Goal: Information Seeking & Learning: Check status

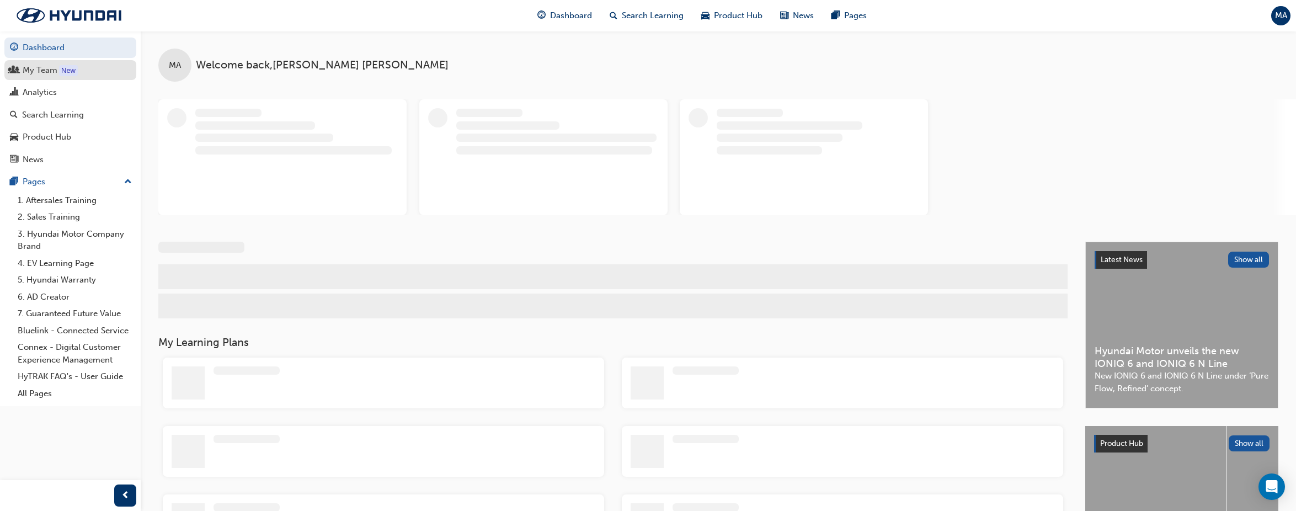
click at [31, 73] on div "My Team" at bounding box center [40, 70] width 35 height 13
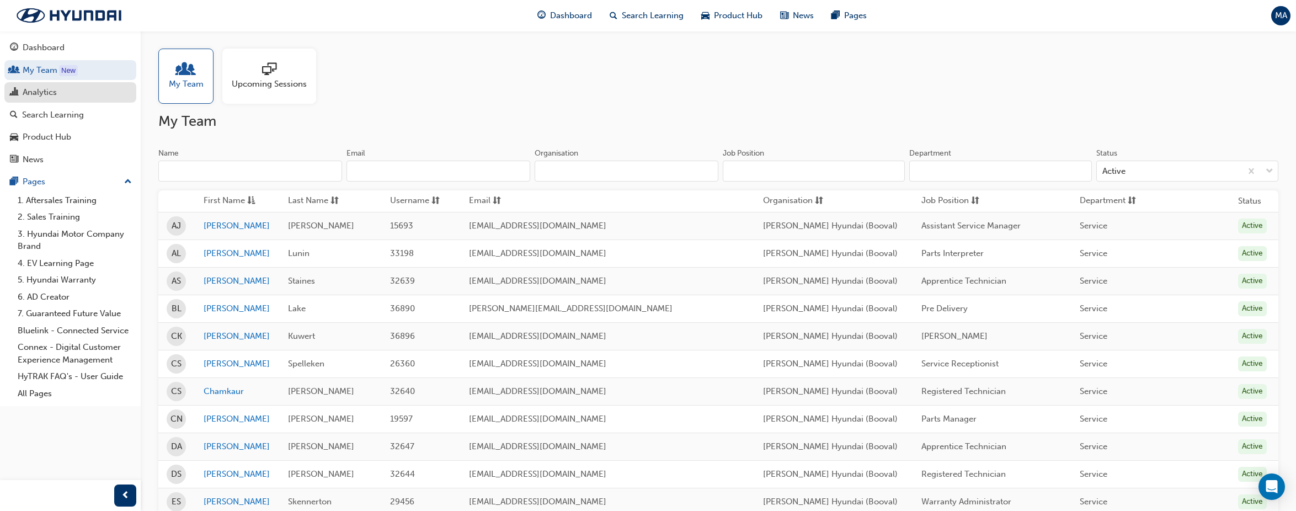
click at [33, 90] on div "Analytics" at bounding box center [40, 92] width 34 height 13
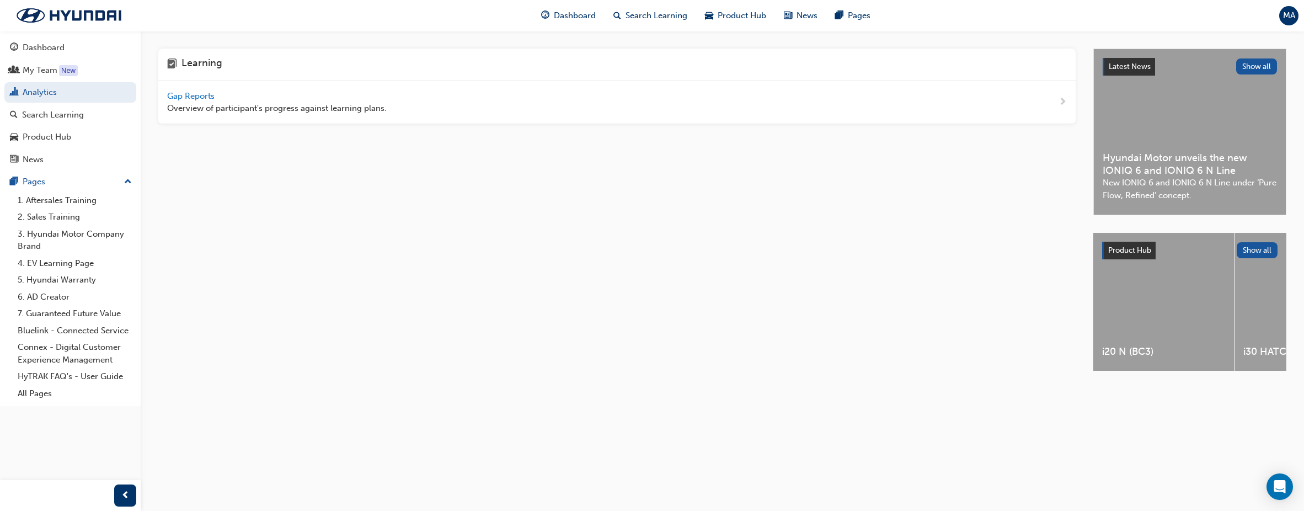
click at [189, 94] on span "Gap Reports" at bounding box center [192, 96] width 50 height 10
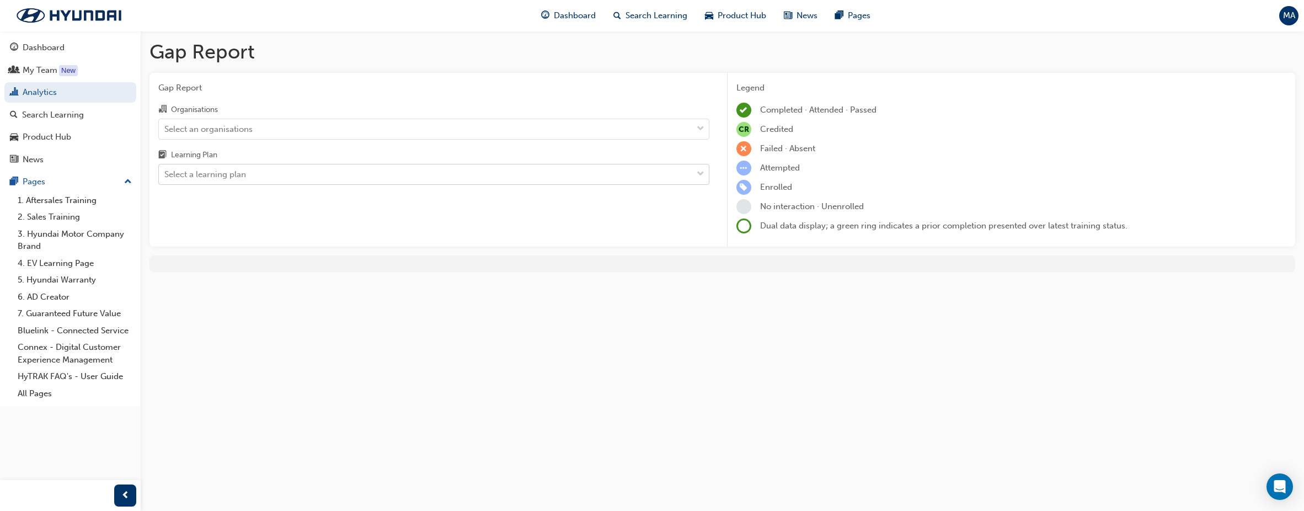
click at [509, 170] on div "Select a learning plan" at bounding box center [425, 174] width 533 height 19
click at [165, 170] on input "Learning Plan Select a learning plan" at bounding box center [164, 173] width 1 height 9
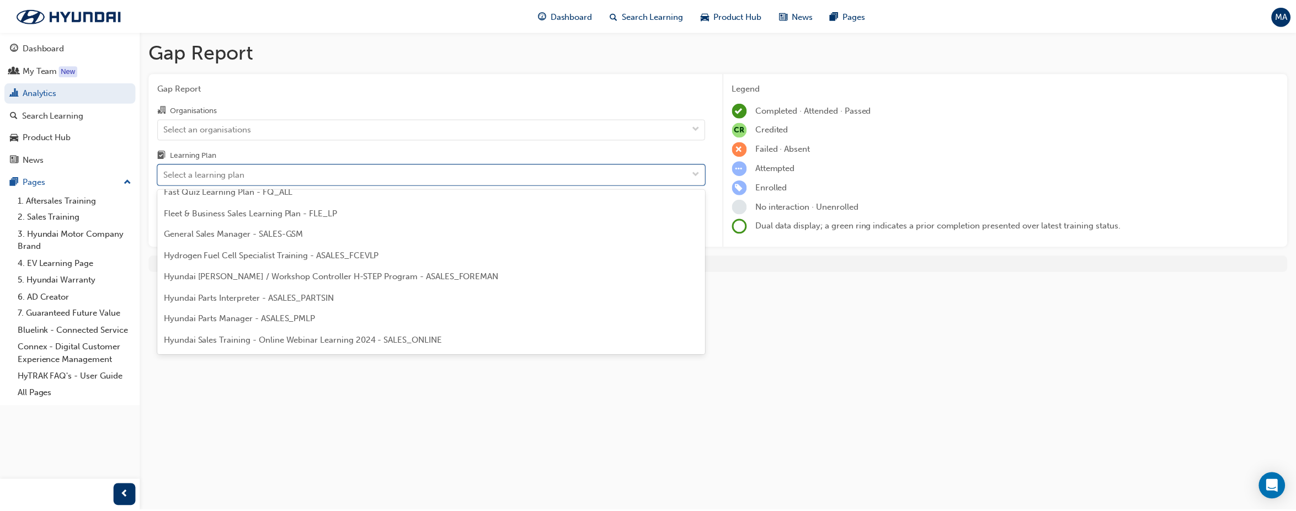
scroll to position [276, 0]
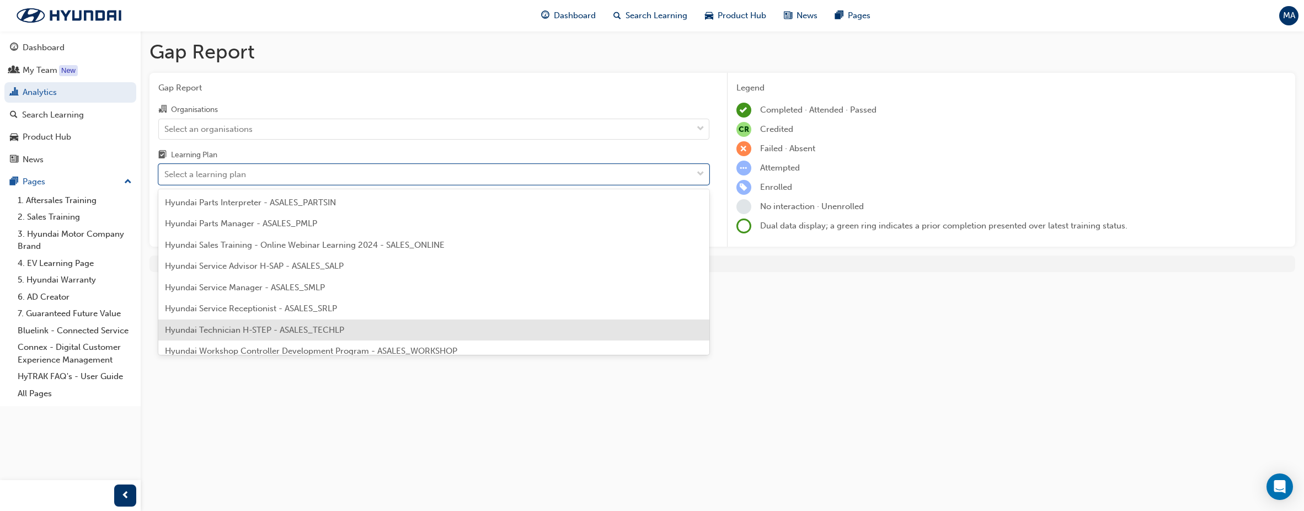
click at [448, 324] on div "Hyundai Technician H-STEP - ASALES_TECHLP" at bounding box center [433, 330] width 551 height 22
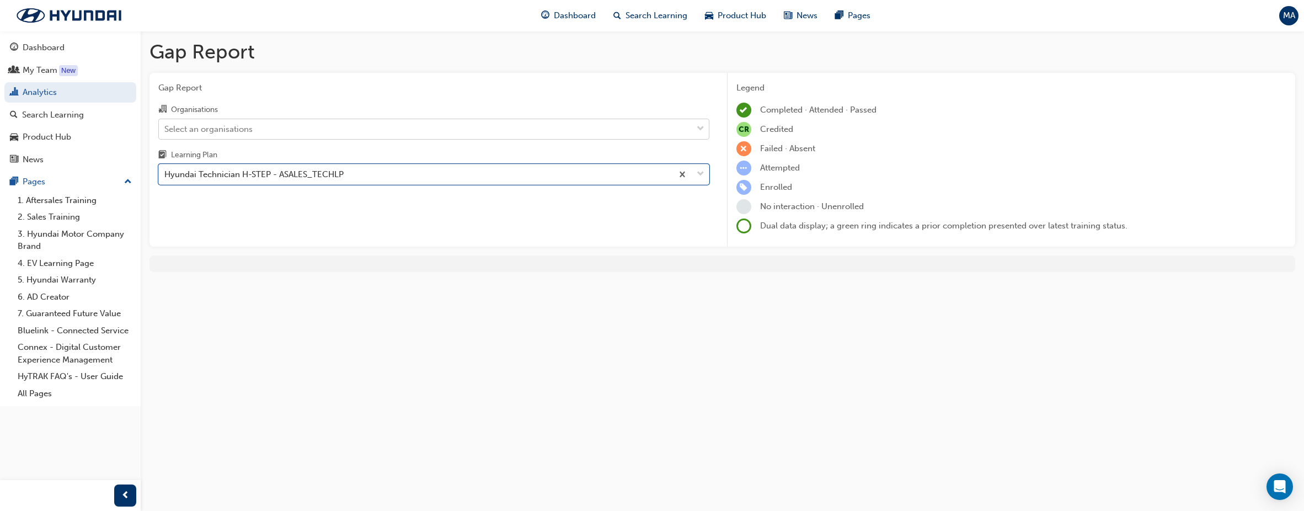
click at [490, 134] on div "Select an organisations" at bounding box center [425, 128] width 533 height 19
click at [165, 133] on input "Organisations Select an organisations" at bounding box center [164, 128] width 1 height 9
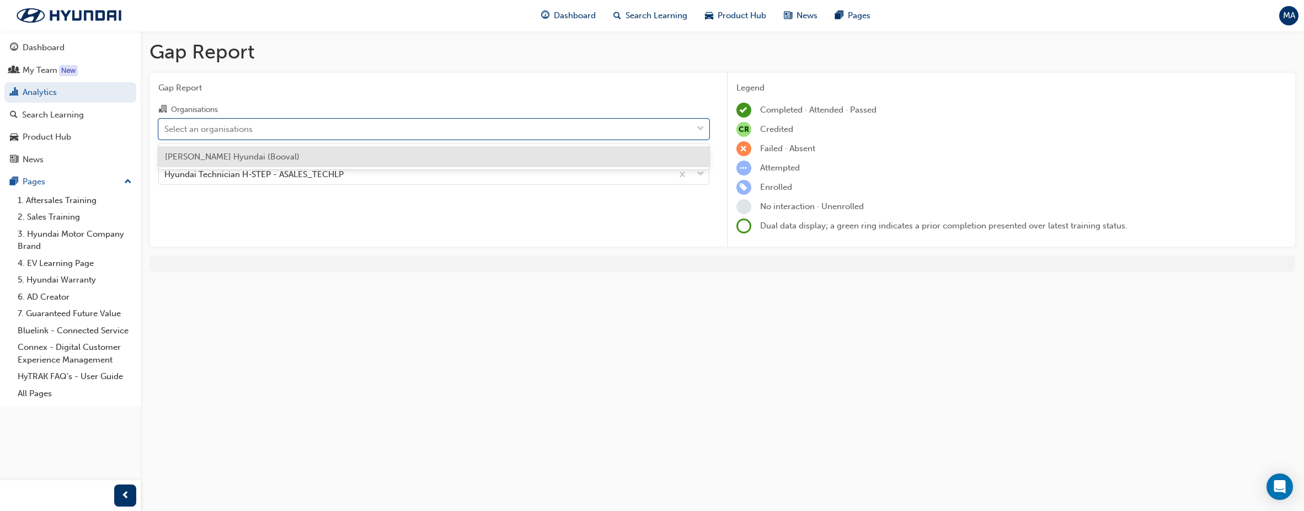
click at [475, 151] on div "[PERSON_NAME] Hyundai (Booval)" at bounding box center [433, 157] width 551 height 22
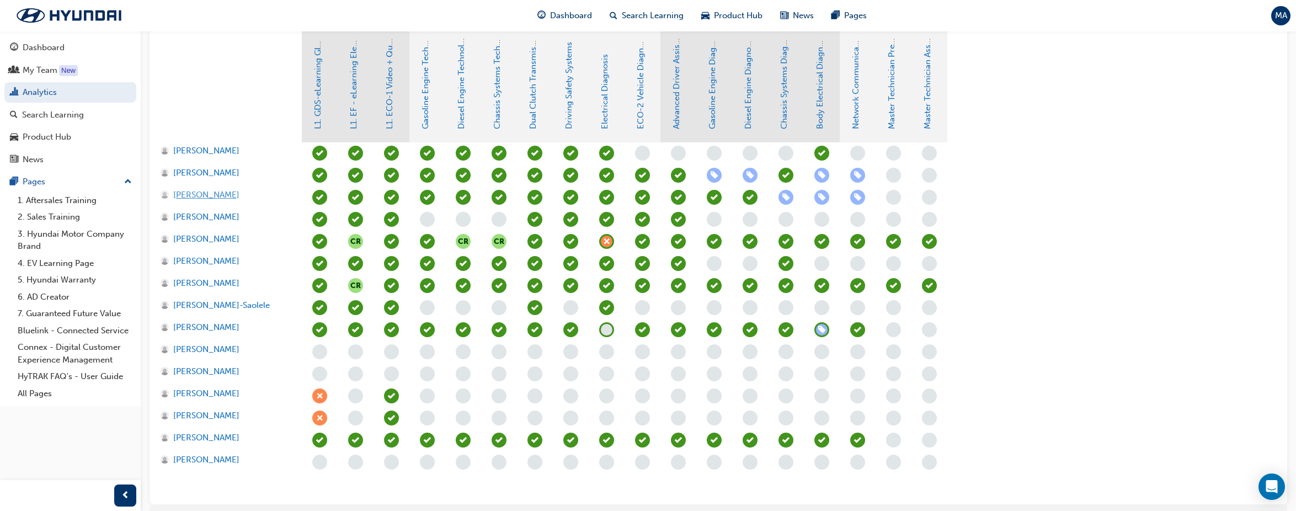
scroll to position [231, 0]
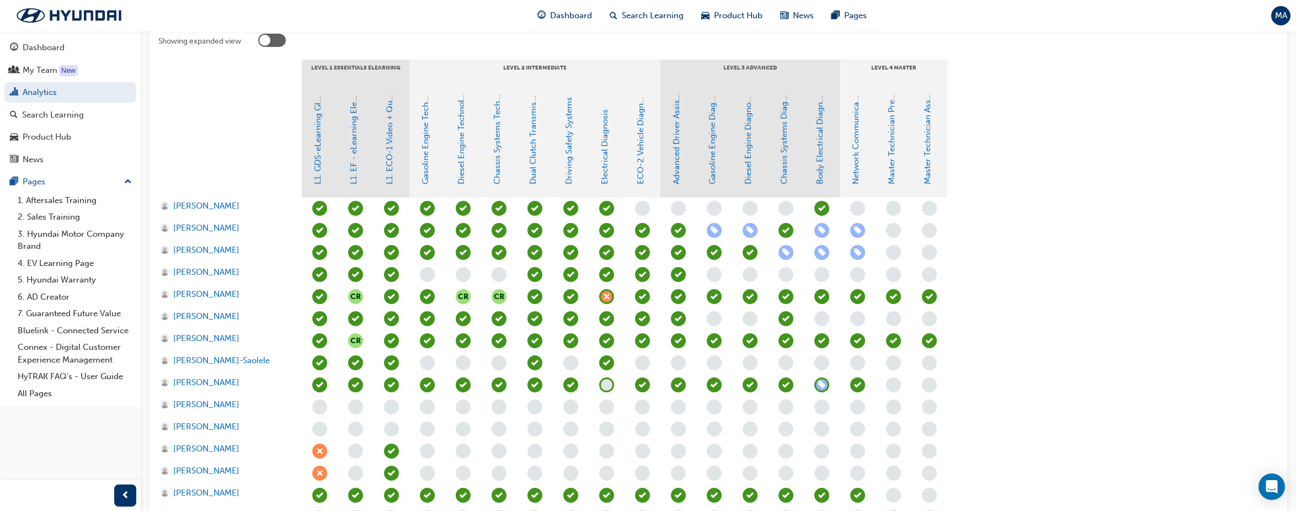
click at [285, 161] on div at bounding box center [229, 142] width 143 height 110
click at [265, 37] on div at bounding box center [264, 40] width 11 height 11
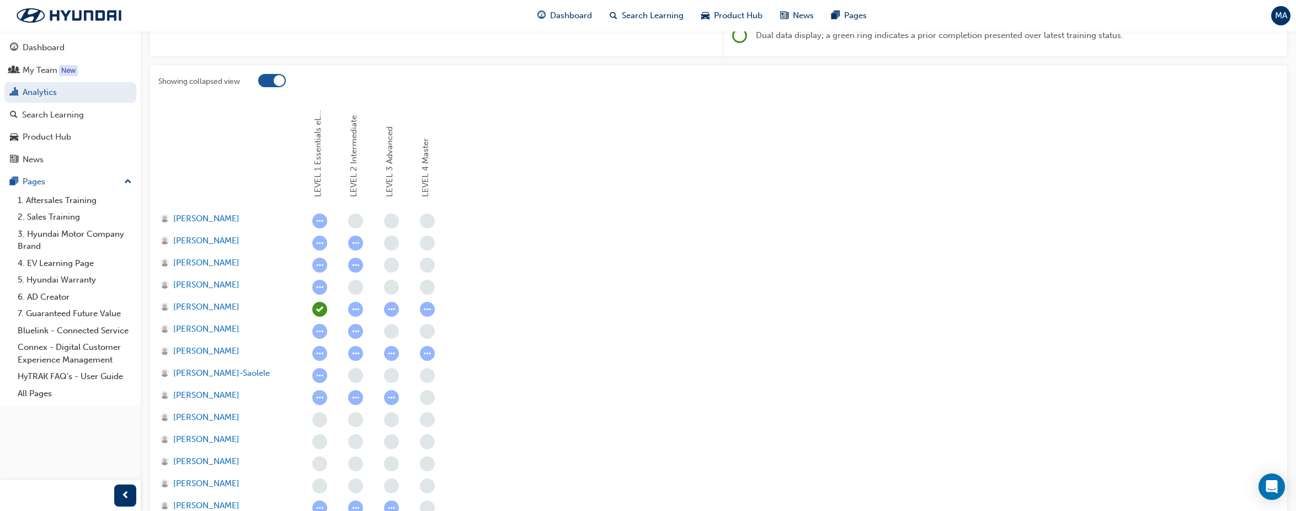
scroll to position [203, 0]
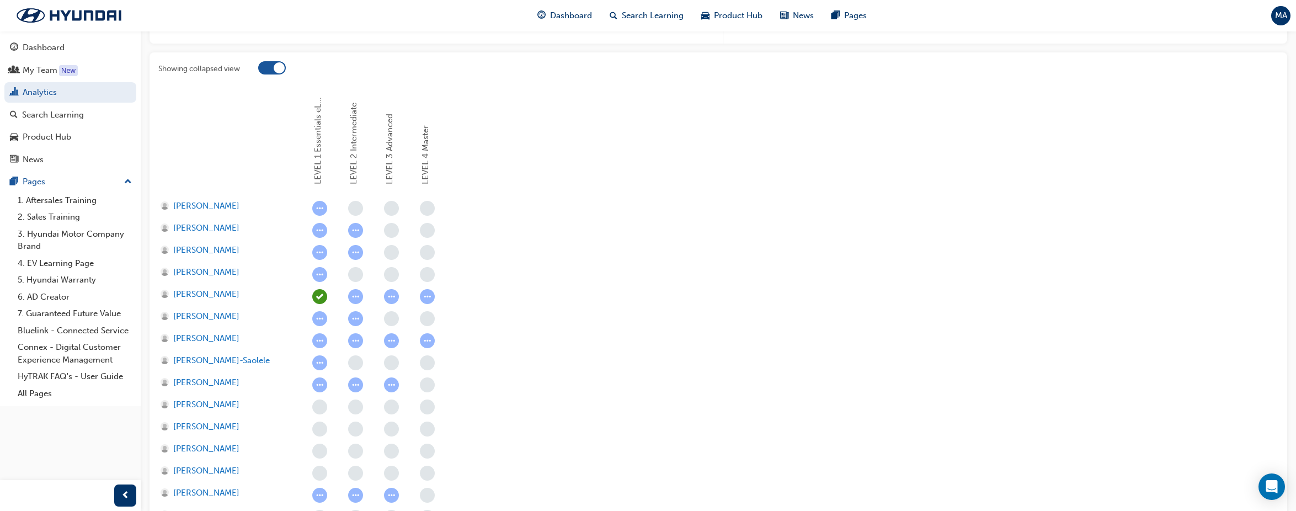
click at [280, 68] on div at bounding box center [279, 67] width 11 height 11
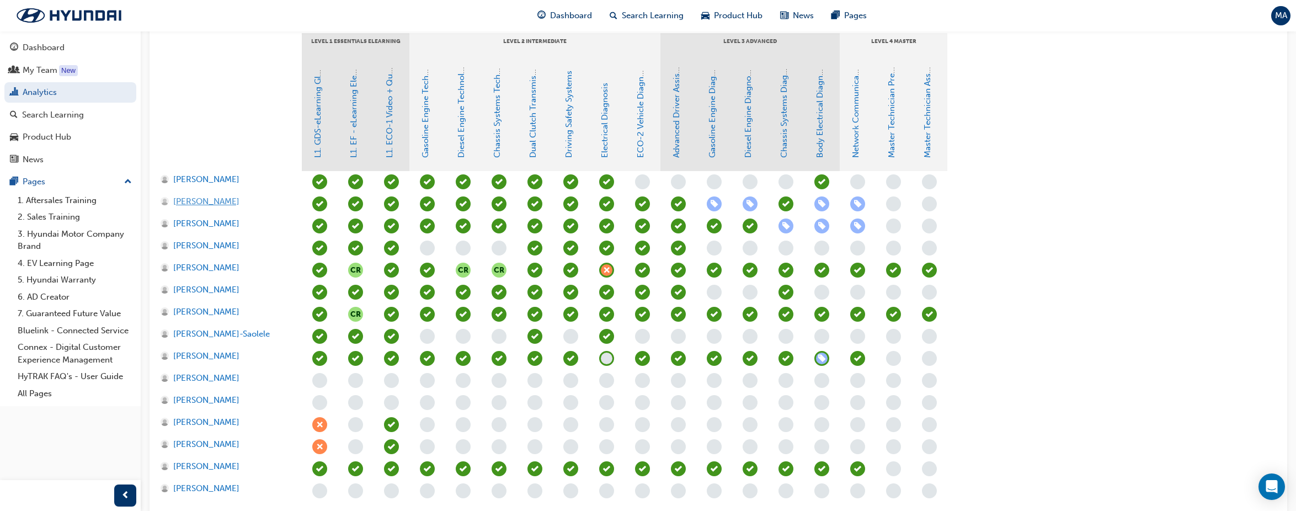
scroll to position [258, 0]
click at [275, 129] on div at bounding box center [229, 115] width 143 height 110
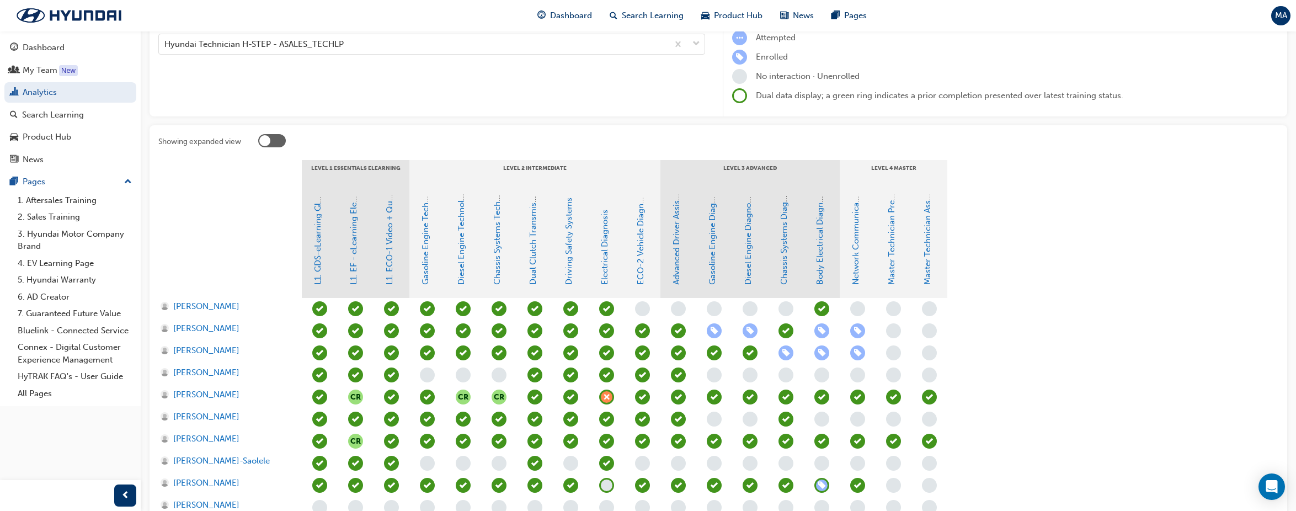
scroll to position [0, 0]
